Goal: Information Seeking & Learning: Find specific fact

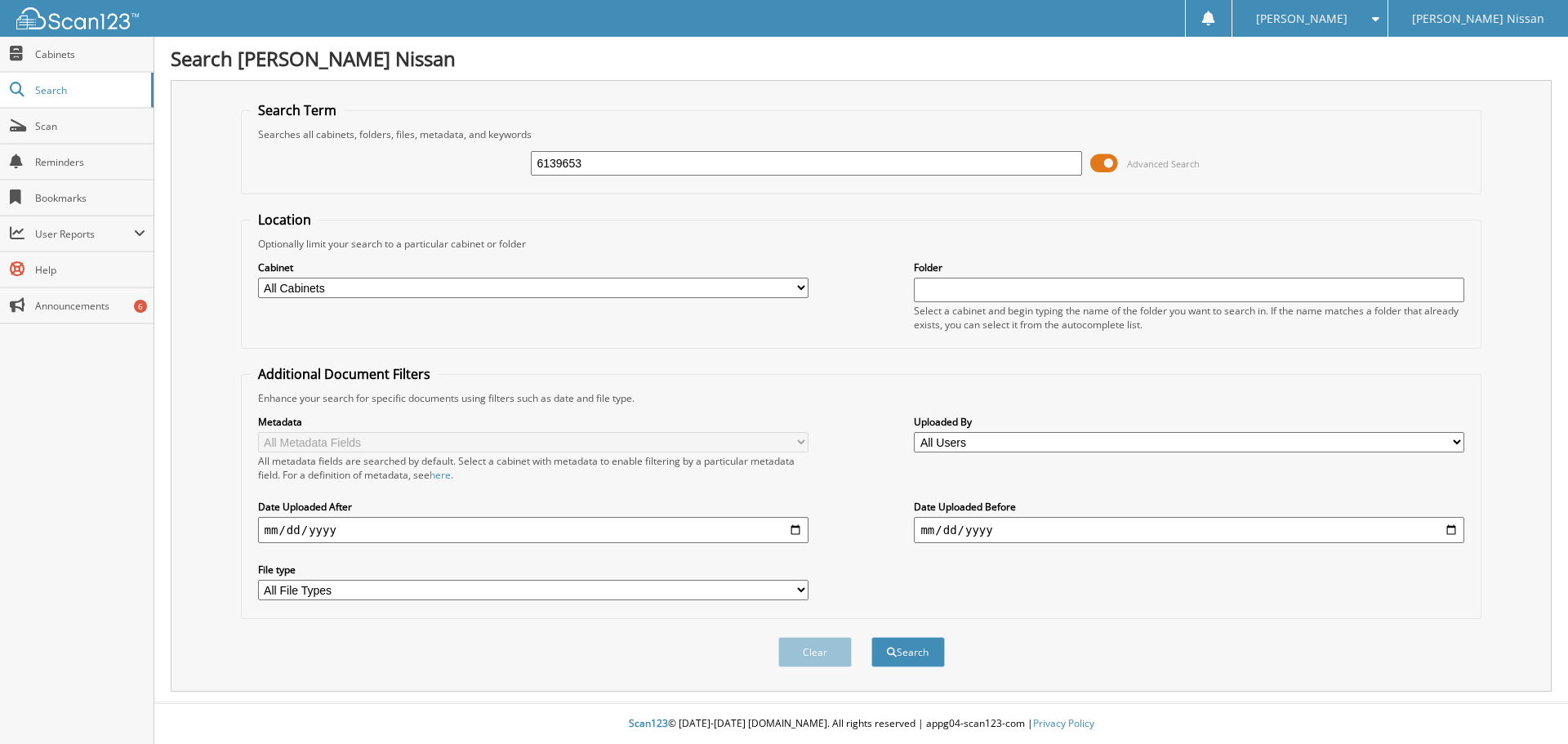
type input "6139653"
click at [871, 637] on button "Search" at bounding box center [907, 652] width 73 height 30
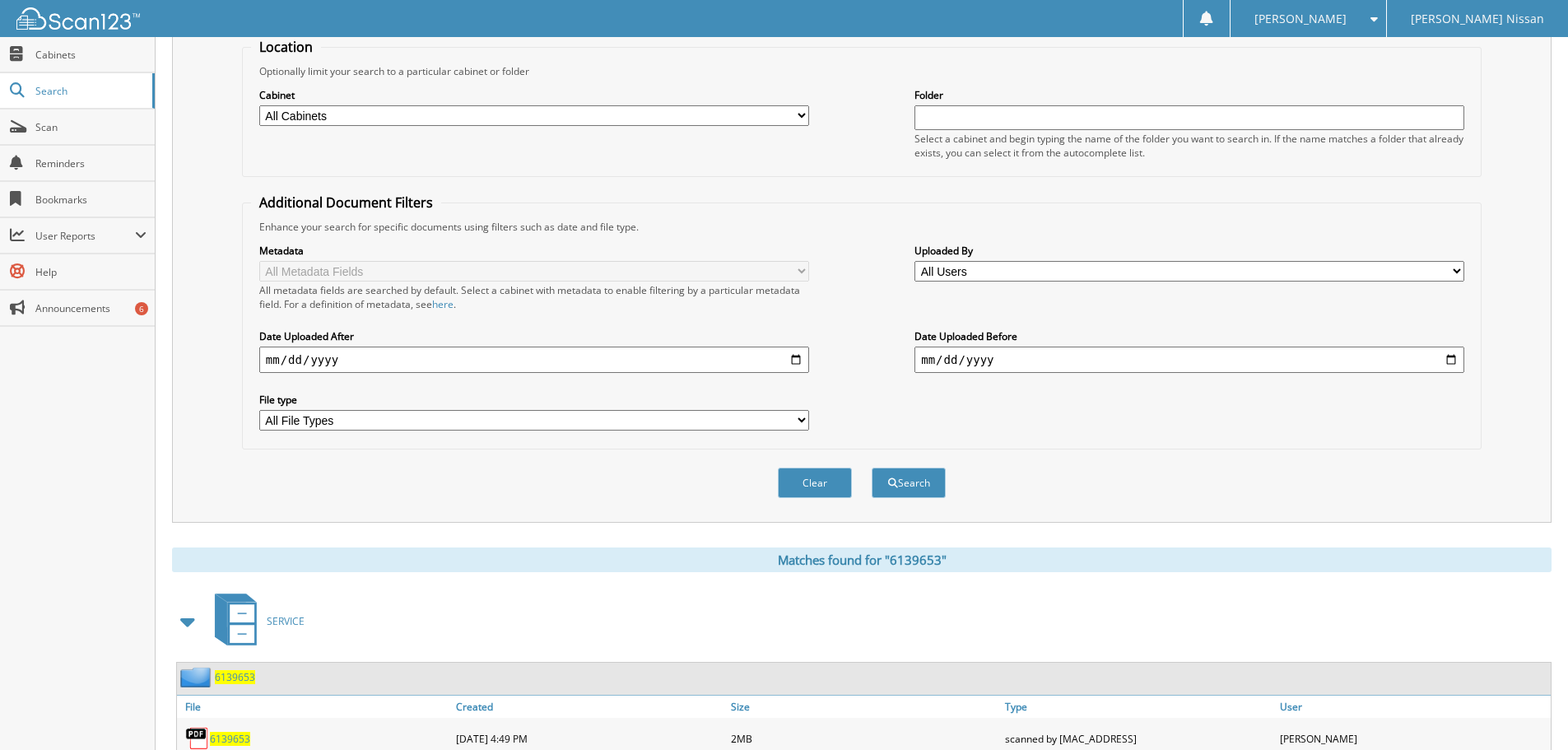
scroll to position [234, 0]
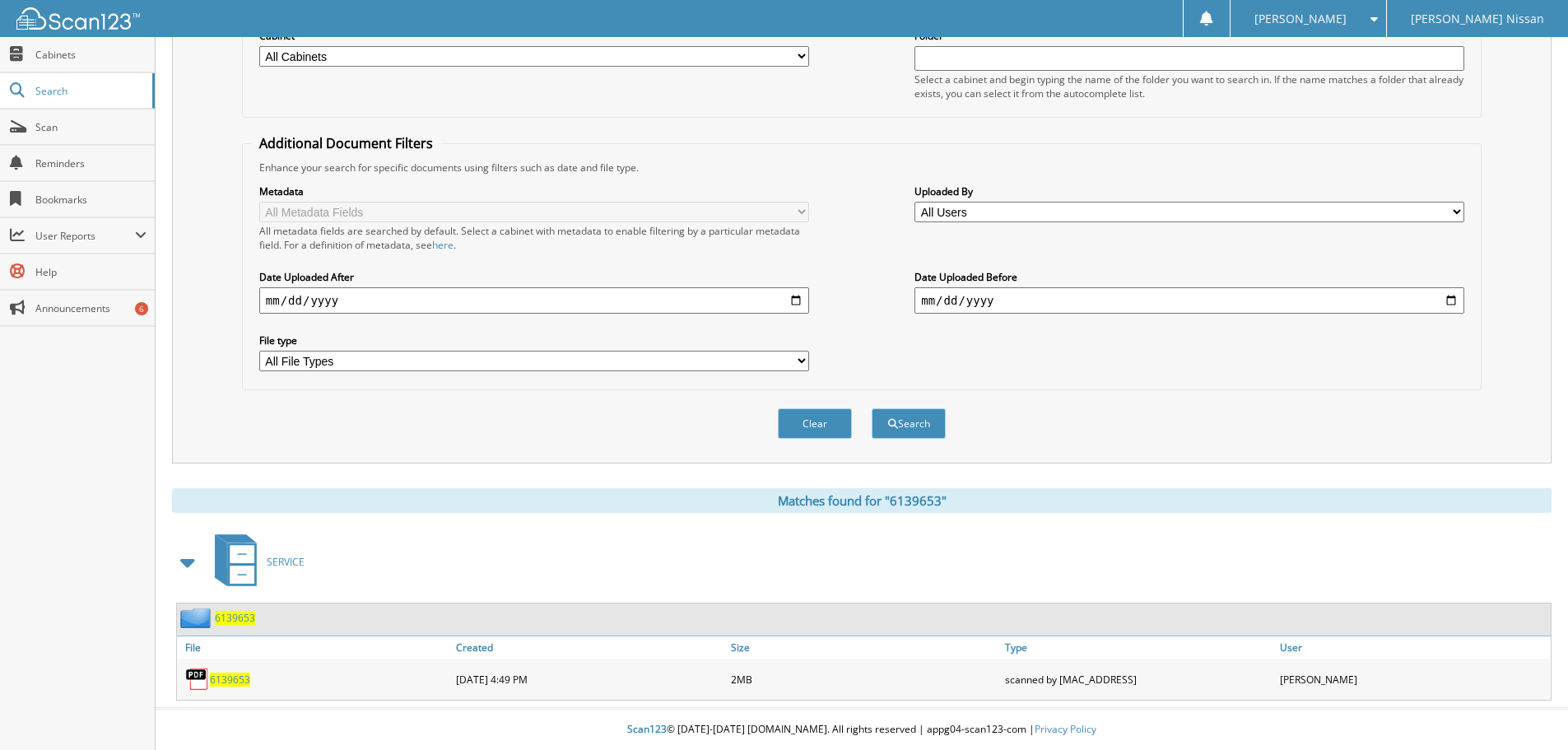
click at [233, 688] on div "6139653" at bounding box center [314, 679] width 275 height 33
click at [233, 685] on span "6139653" at bounding box center [230, 679] width 40 height 14
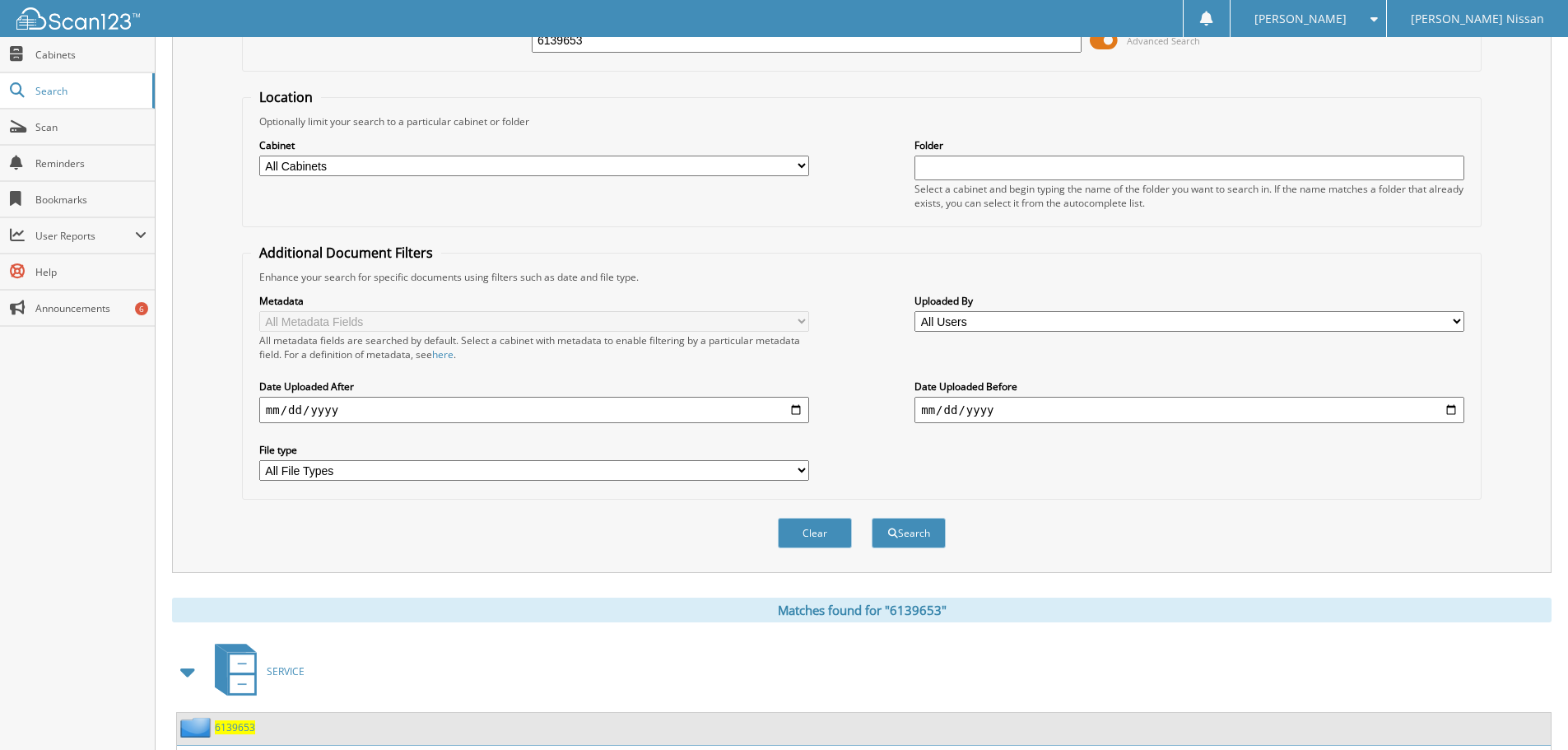
scroll to position [0, 0]
